Goal: Task Accomplishment & Management: Manage account settings

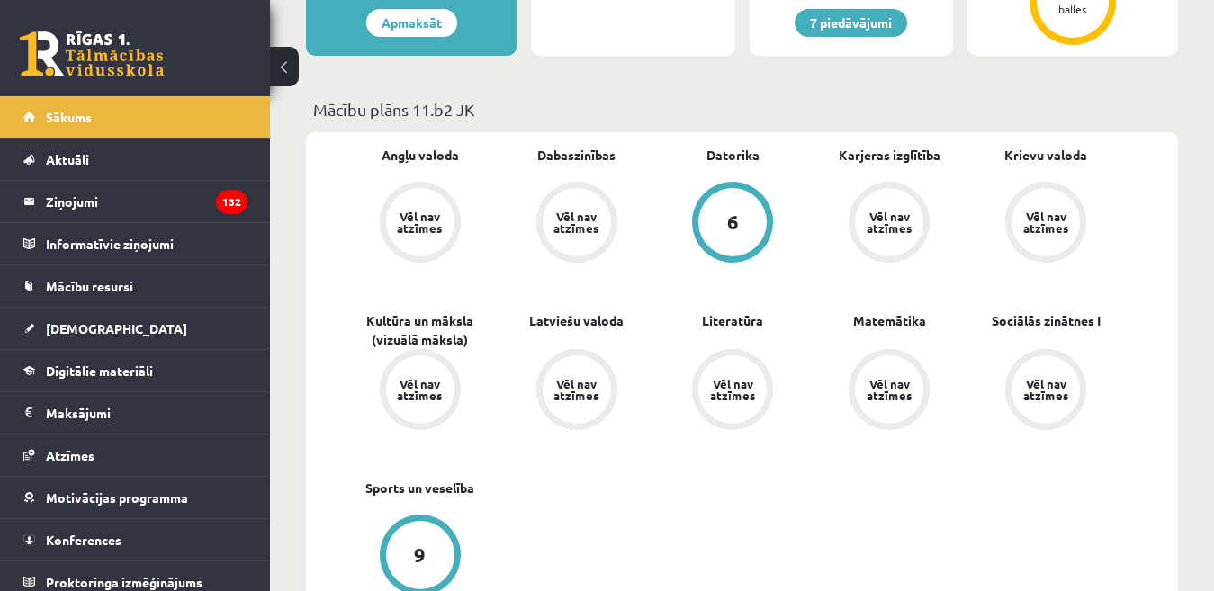
scroll to position [180, 0]
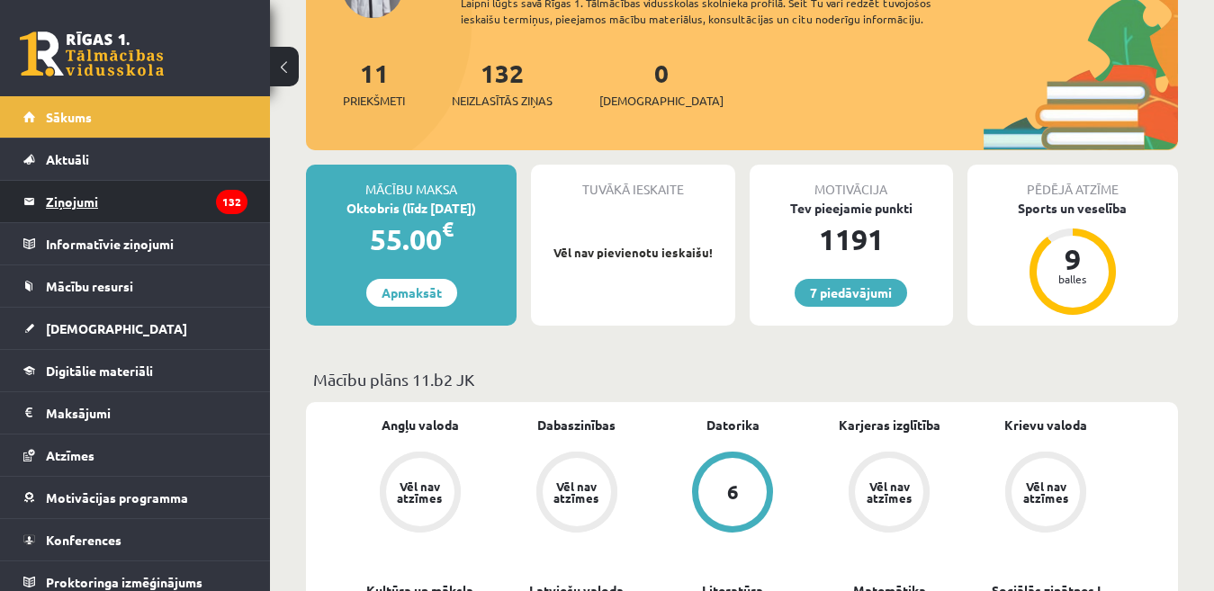
click at [80, 213] on legend "Ziņojumi 132" at bounding box center [147, 201] width 202 height 41
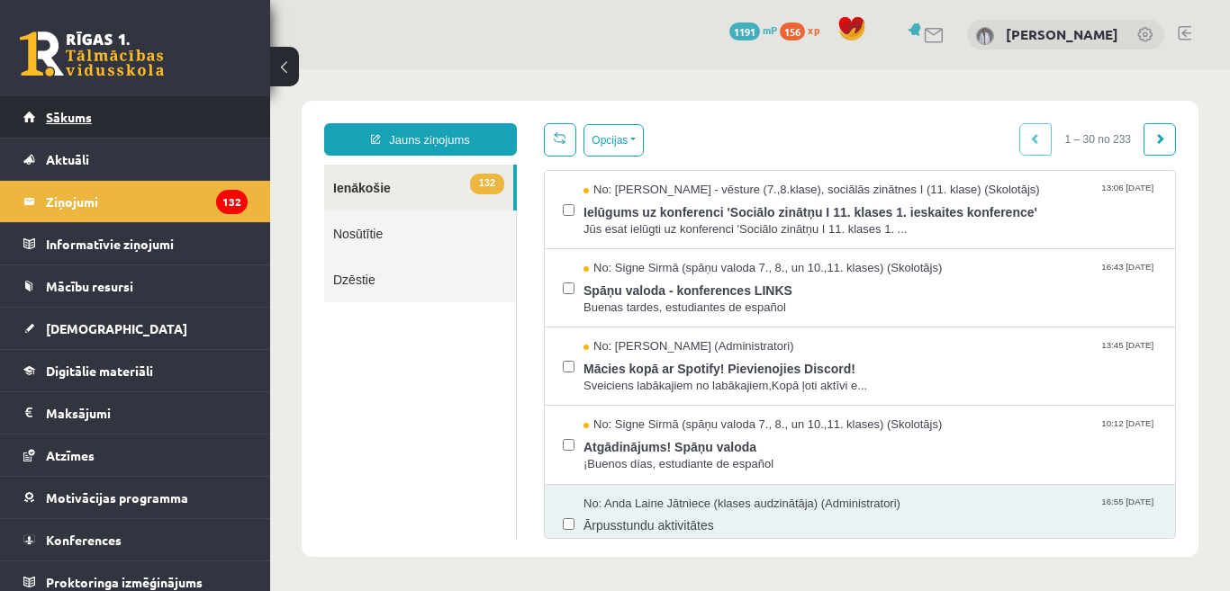
click at [95, 123] on link "Sākums" at bounding box center [135, 116] width 224 height 41
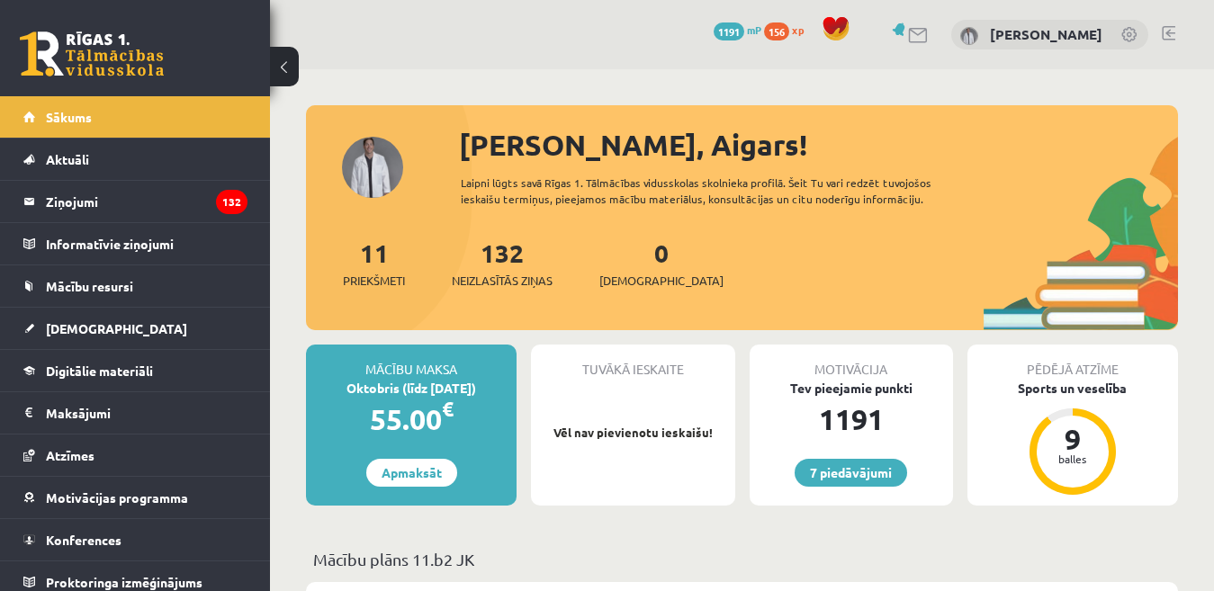
click at [1170, 33] on link at bounding box center [1169, 33] width 14 height 14
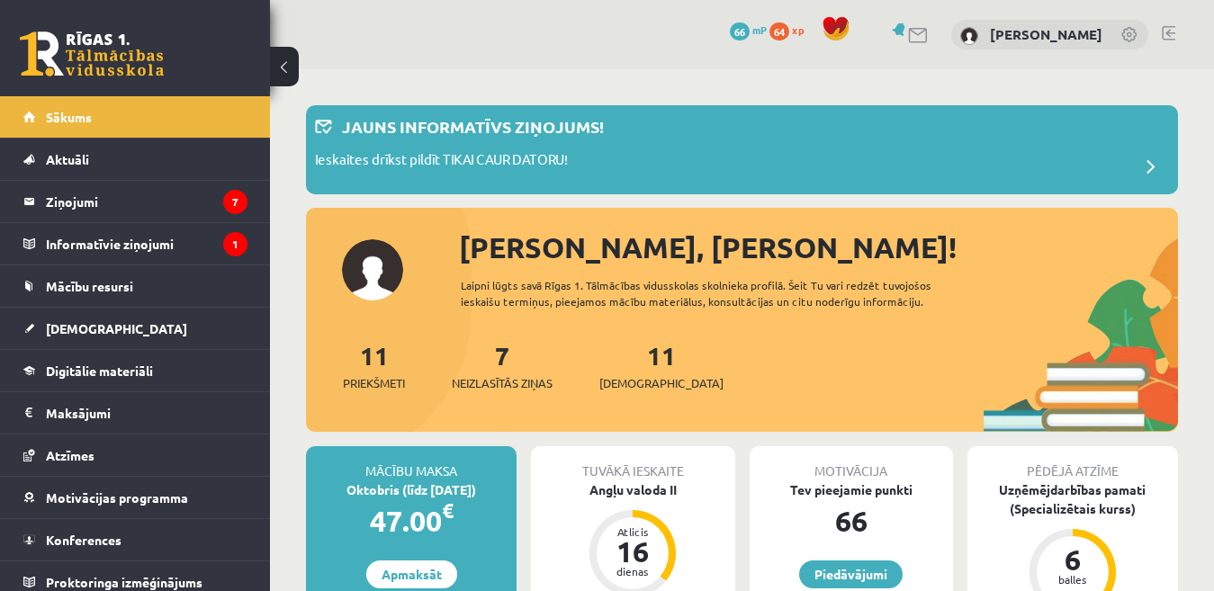
click at [1167, 37] on link at bounding box center [1169, 33] width 14 height 14
